Goal: Check status: Check status

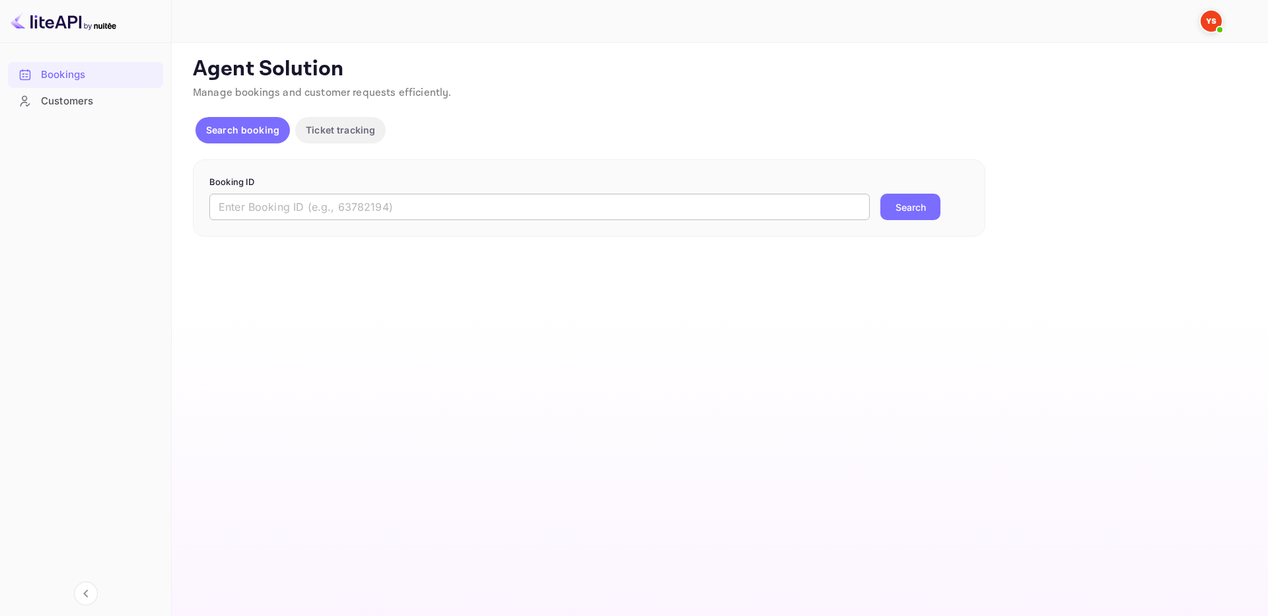
click at [595, 212] on input "text" at bounding box center [539, 207] width 660 height 26
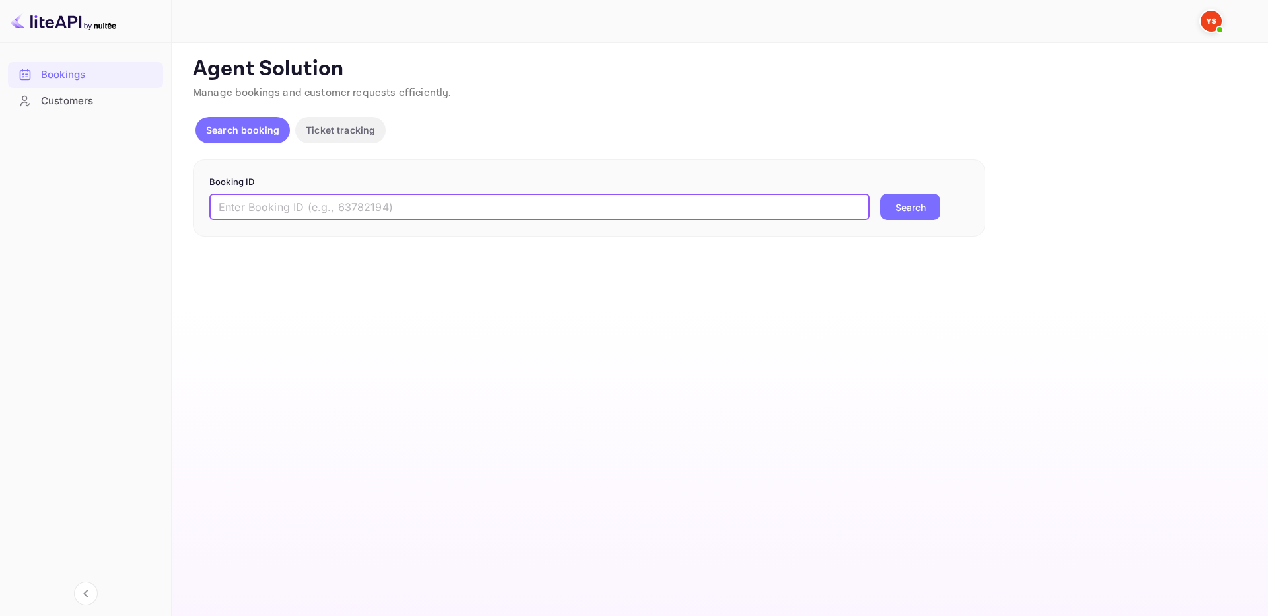
paste input "9326695"
type input "9326695"
click at [898, 226] on div "Booking ID 9326695 ​ Search" at bounding box center [589, 198] width 793 height 78
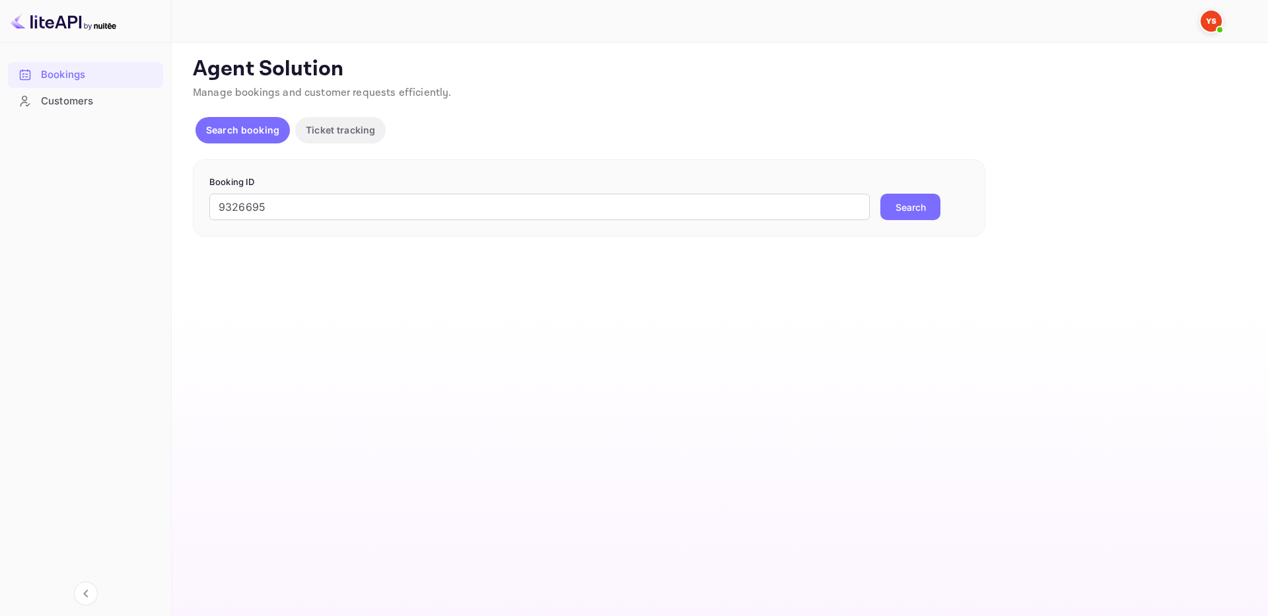
click at [914, 203] on button "Search" at bounding box center [910, 207] width 60 height 26
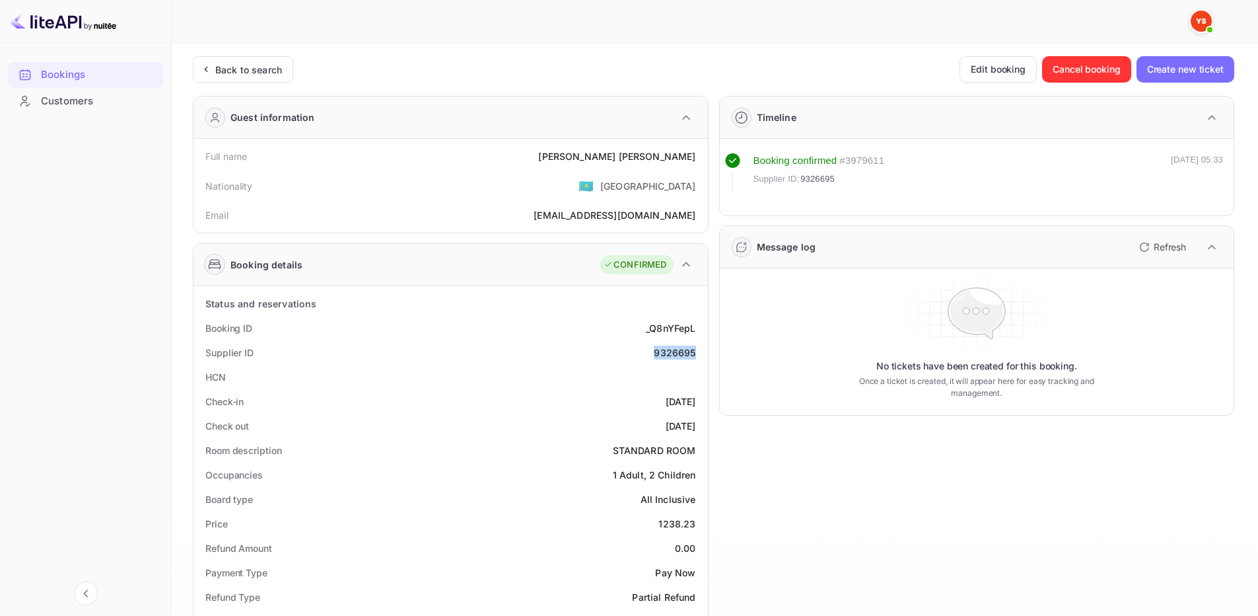
drag, startPoint x: 653, startPoint y: 354, endPoint x: 699, endPoint y: 350, distance: 46.4
click at [699, 350] on div "Supplier ID 9326695" at bounding box center [451, 352] width 504 height 24
copy div "9326695"
drag, startPoint x: 586, startPoint y: 158, endPoint x: 694, endPoint y: 162, distance: 108.4
click at [696, 164] on div "Full name [PERSON_NAME]" at bounding box center [451, 156] width 504 height 24
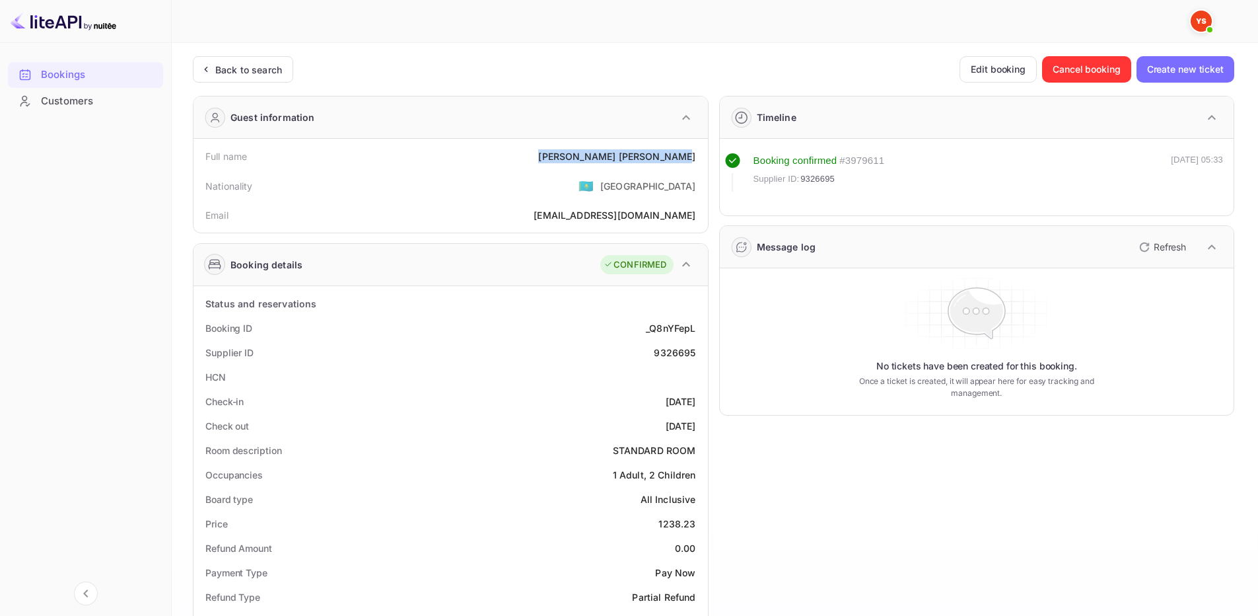
copy div "[PERSON_NAME]"
drag, startPoint x: 656, startPoint y: 518, endPoint x: 703, endPoint y: 520, distance: 47.0
copy div "1238.23"
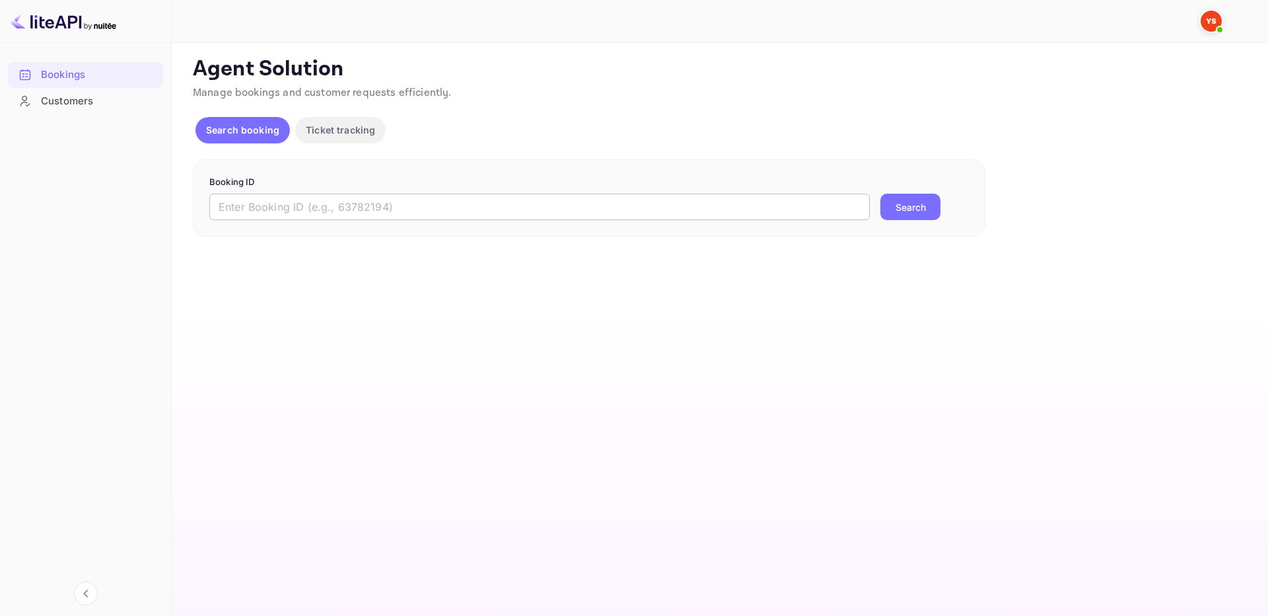
click at [500, 214] on input "text" at bounding box center [539, 207] width 660 height 26
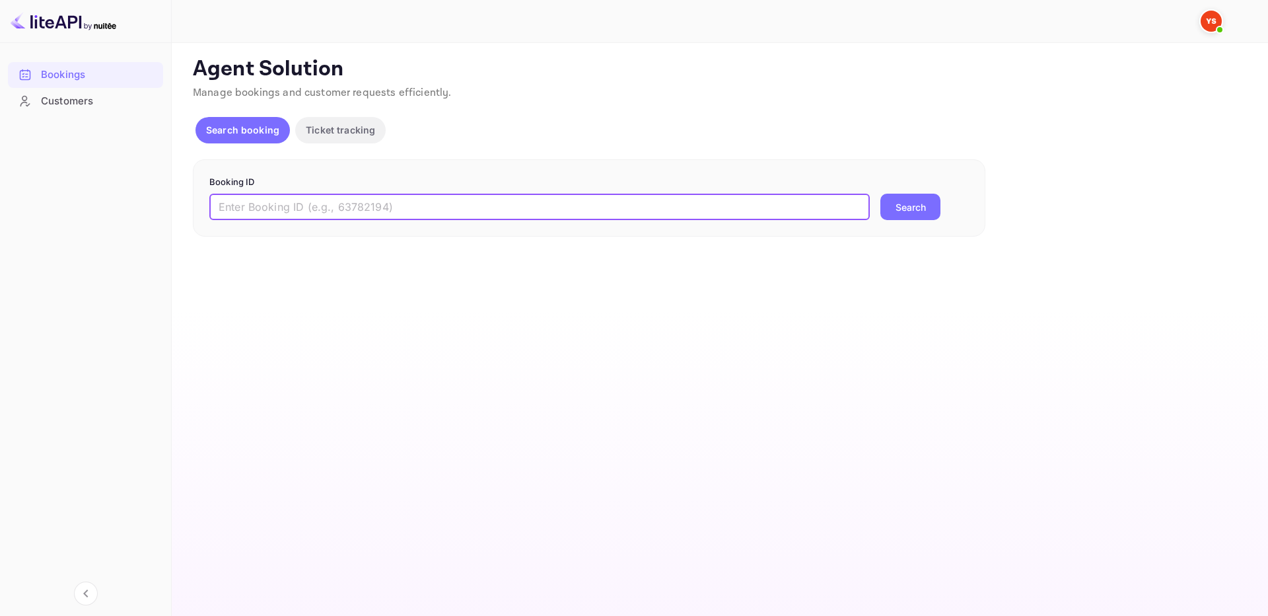
paste input "9559686"
type input "9559686"
click at [909, 207] on button "Search" at bounding box center [910, 207] width 60 height 26
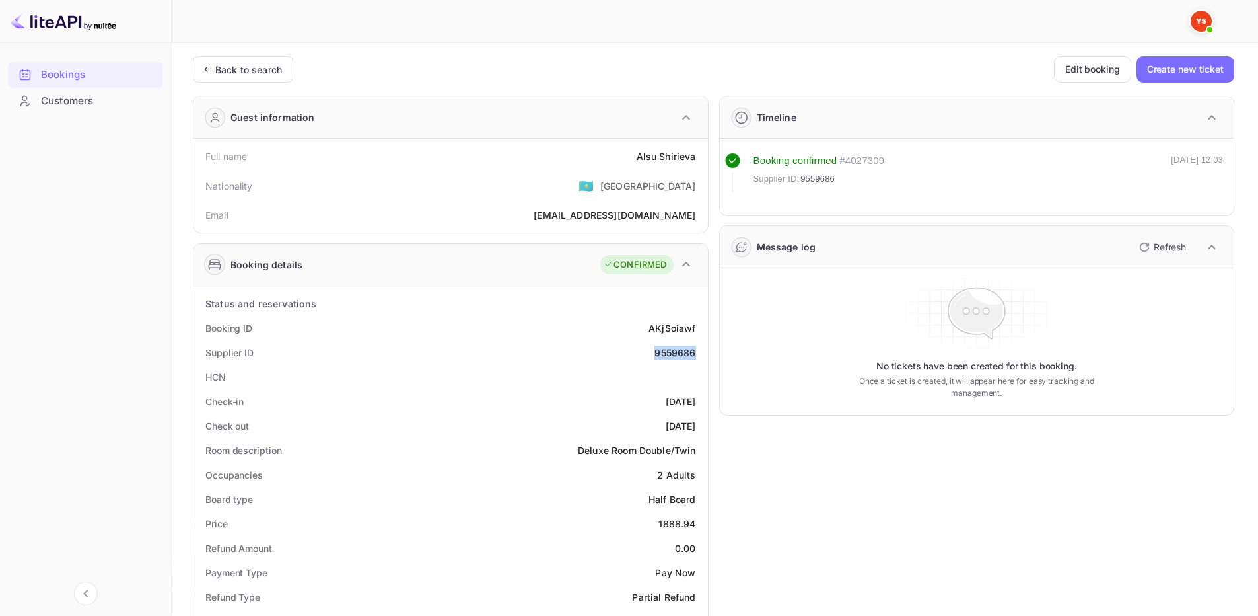
drag, startPoint x: 653, startPoint y: 351, endPoint x: 695, endPoint y: 353, distance: 42.9
click at [695, 353] on div "Supplier ID 9559686" at bounding box center [451, 352] width 504 height 24
copy div "9559686"
drag, startPoint x: 635, startPoint y: 159, endPoint x: 694, endPoint y: 160, distance: 59.4
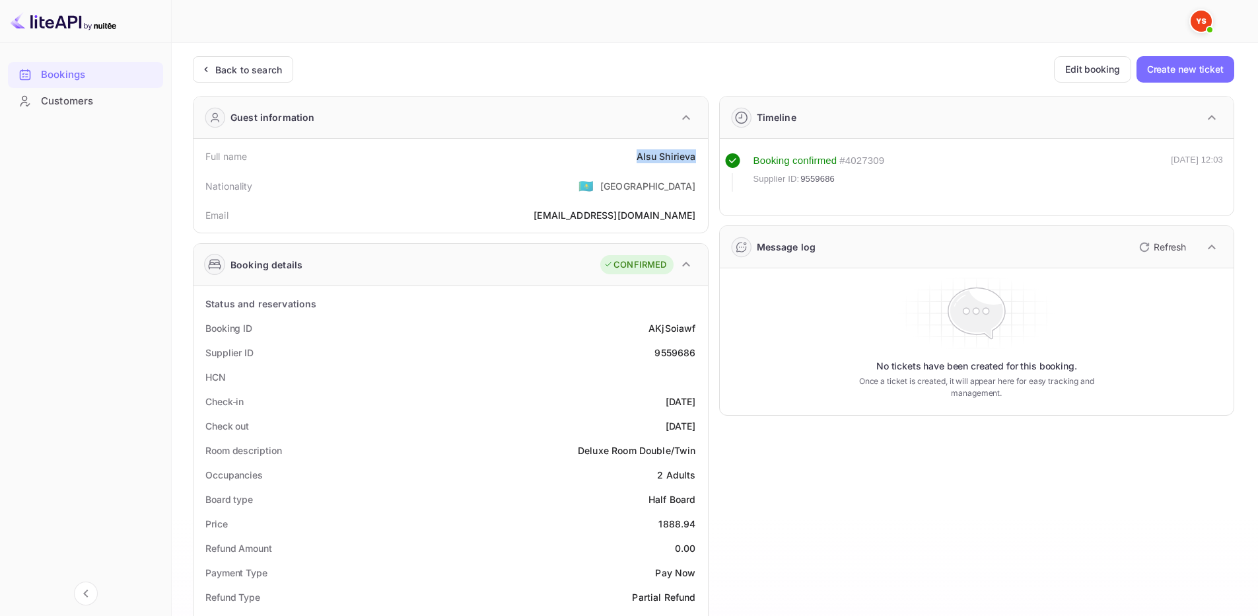
click at [694, 160] on div "Full name Alsu Shirieva" at bounding box center [451, 156] width 504 height 24
copy div "Alsu Shirieva"
drag, startPoint x: 658, startPoint y: 520, endPoint x: 698, endPoint y: 521, distance: 40.3
click at [698, 521] on div "Price 1888.94" at bounding box center [451, 523] width 504 height 24
copy div "1888.94"
